Goal: Task Accomplishment & Management: Manage account settings

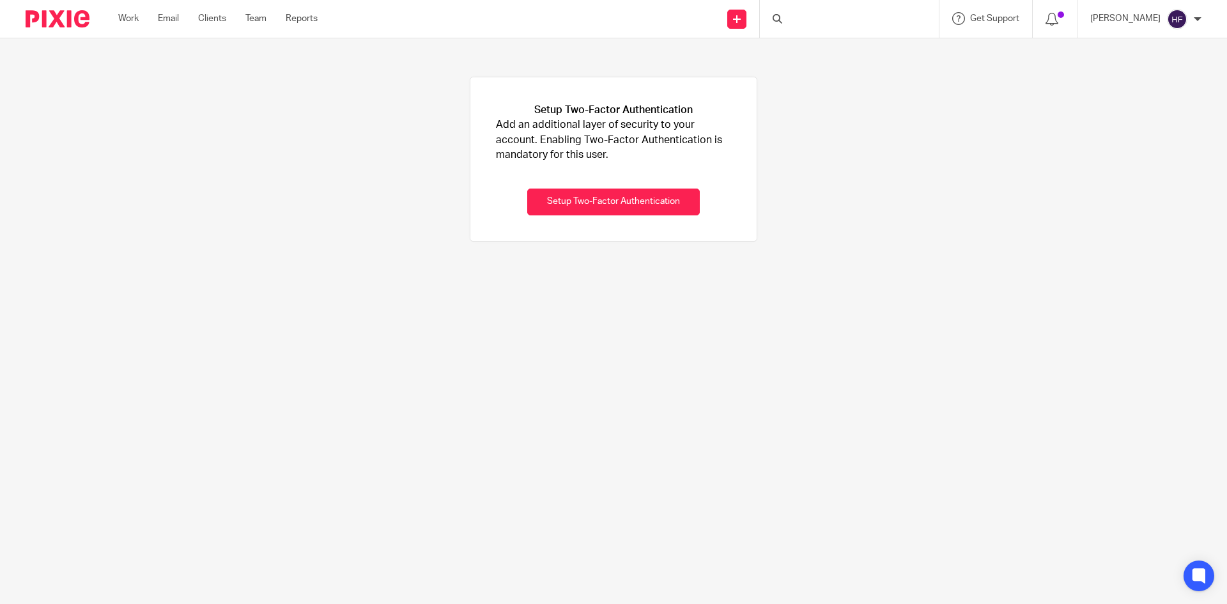
click at [877, 14] on div at bounding box center [849, 19] width 179 height 38
click at [827, 20] on input "Search" at bounding box center [842, 20] width 115 height 11
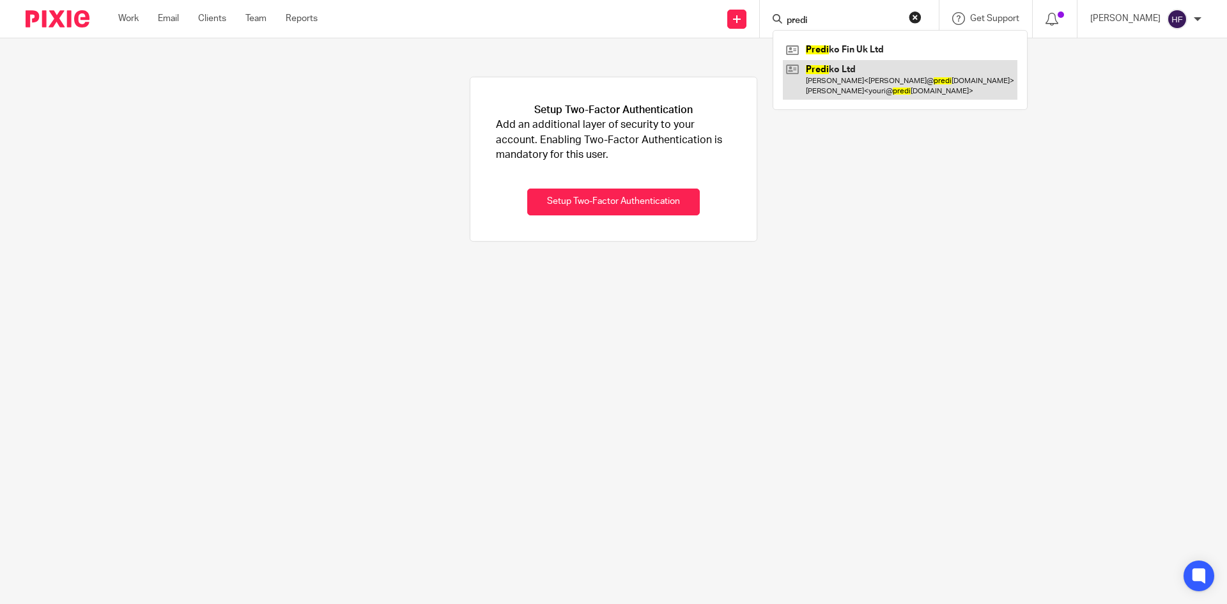
type input "predi"
click at [862, 79] on link at bounding box center [900, 80] width 234 height 40
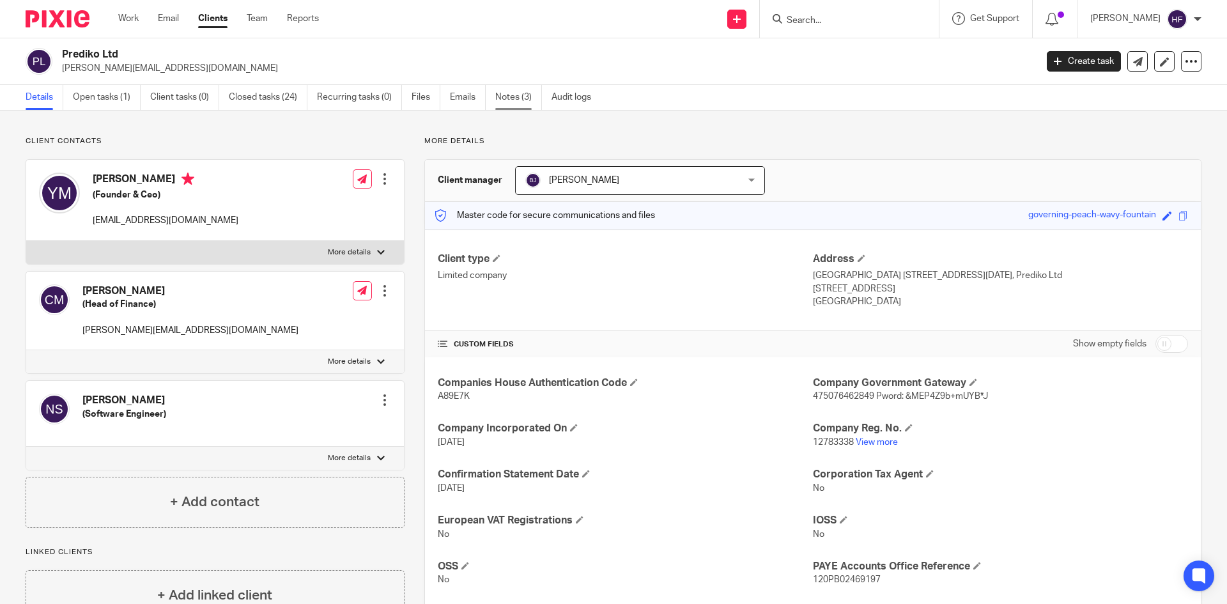
click at [510, 102] on link "Notes (3)" at bounding box center [518, 97] width 47 height 25
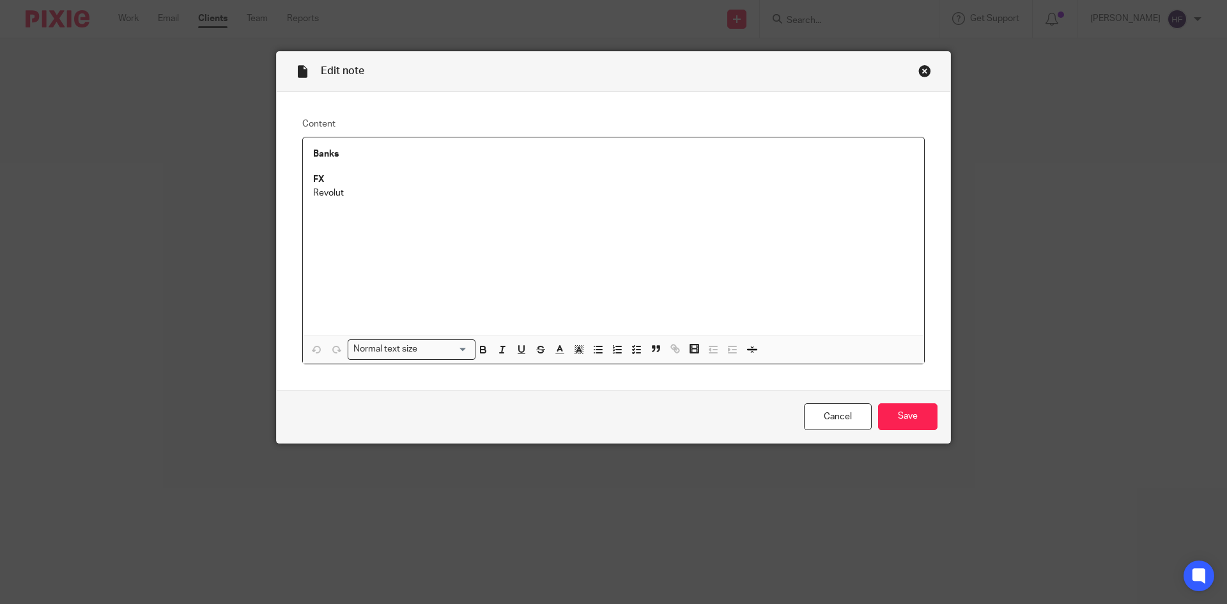
click at [921, 71] on div "Close this dialog window" at bounding box center [924, 71] width 13 height 13
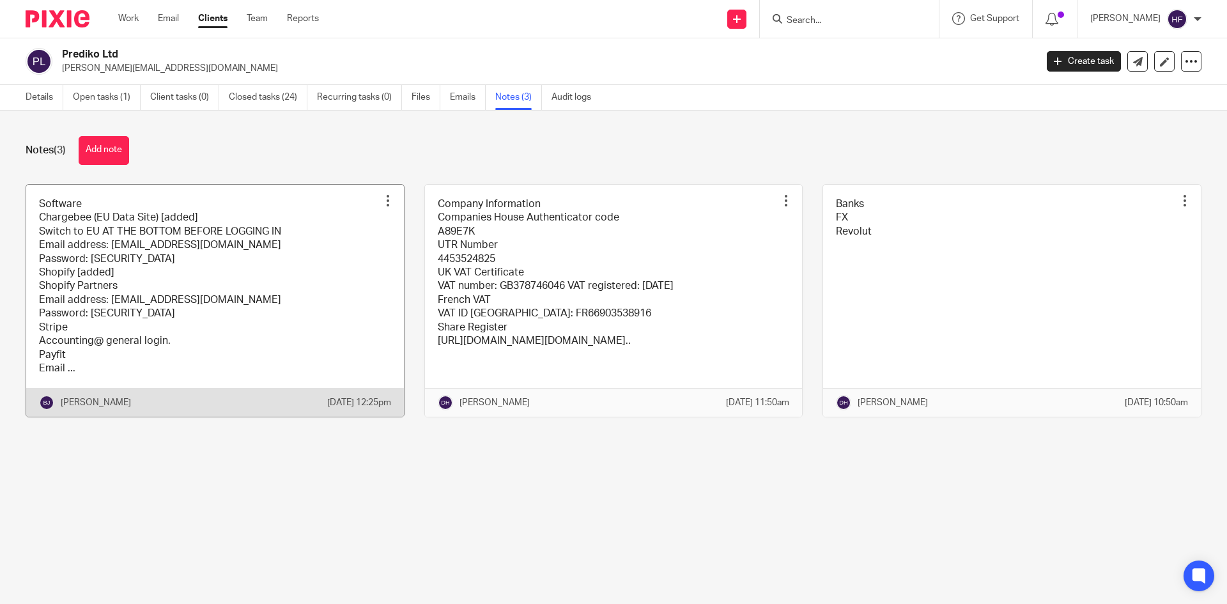
click at [291, 313] on link at bounding box center [215, 301] width 378 height 233
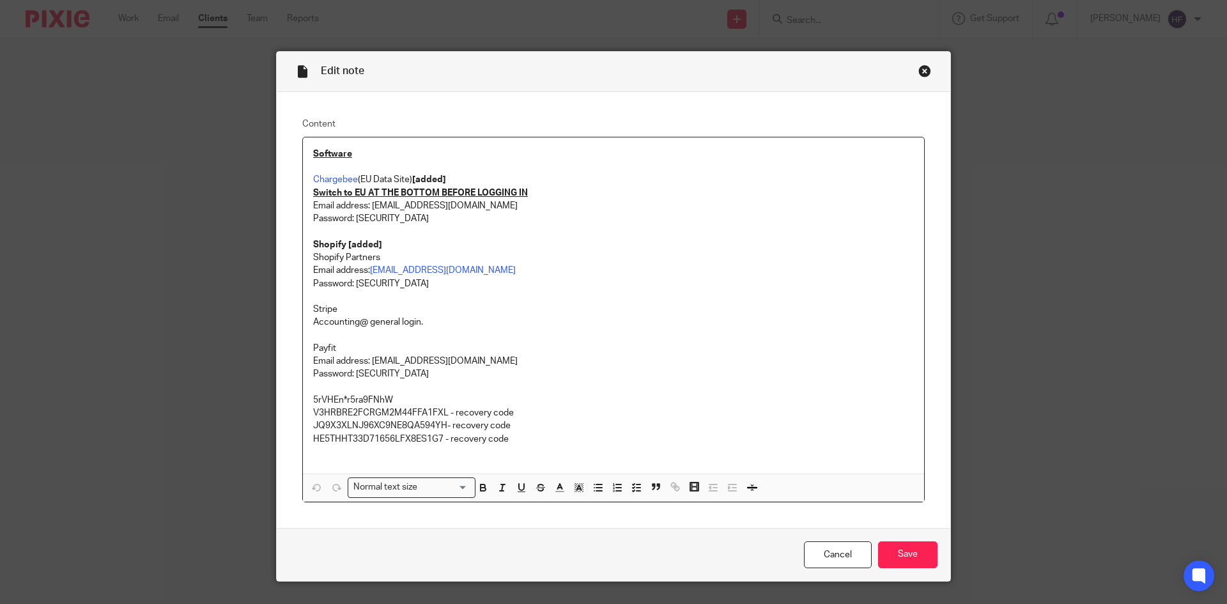
click at [912, 69] on div "Edit note" at bounding box center [613, 72] width 673 height 40
click at [921, 71] on div "Close this dialog window" at bounding box center [924, 71] width 13 height 13
